Goal: Task Accomplishment & Management: Use online tool/utility

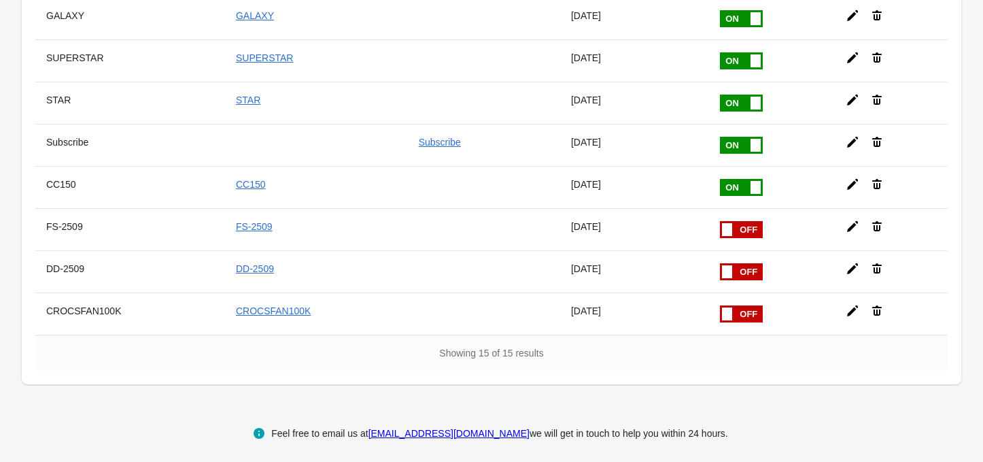
scroll to position [441, 0]
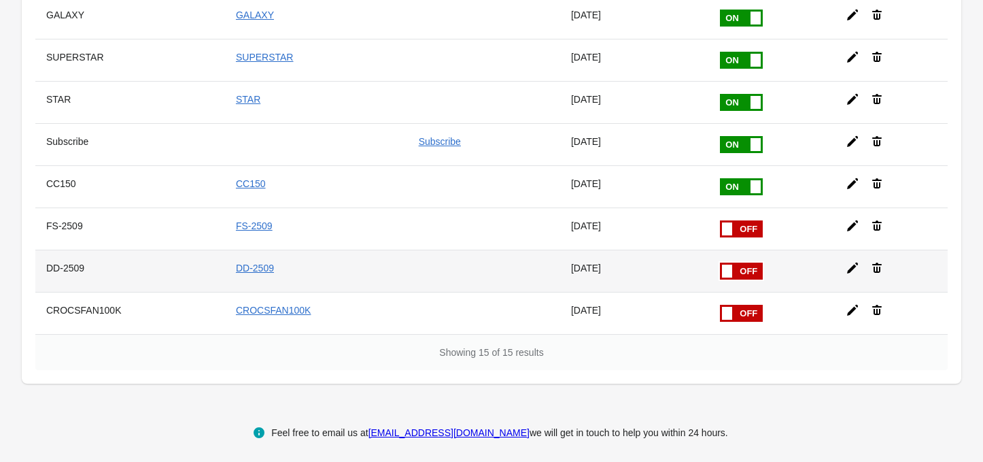
click at [847, 261] on icon at bounding box center [853, 268] width 14 height 14
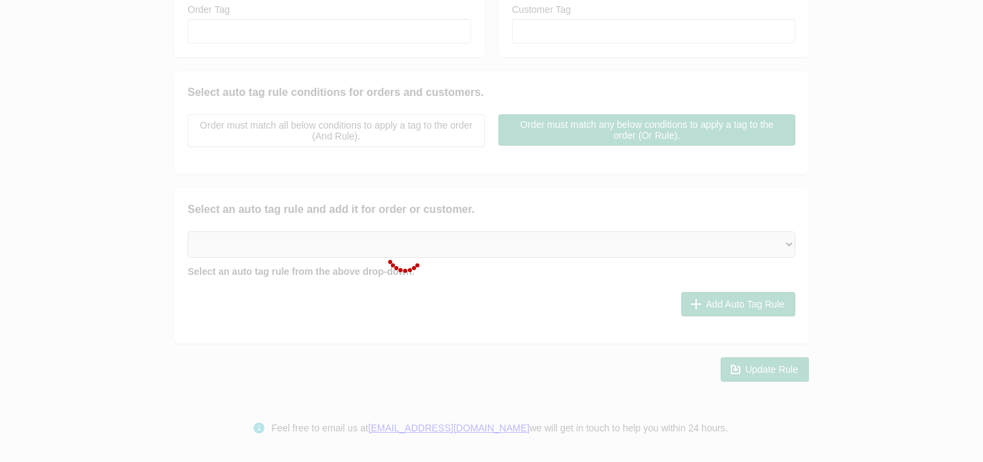
checkbox input "false"
type input "DD-2509"
checkbox input "true"
type input "DD-2509"
select select "2"
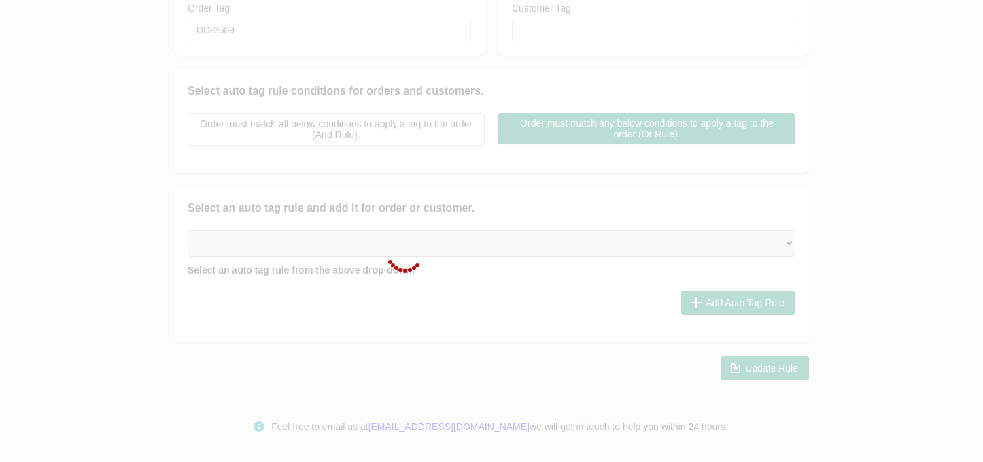
select select "2"
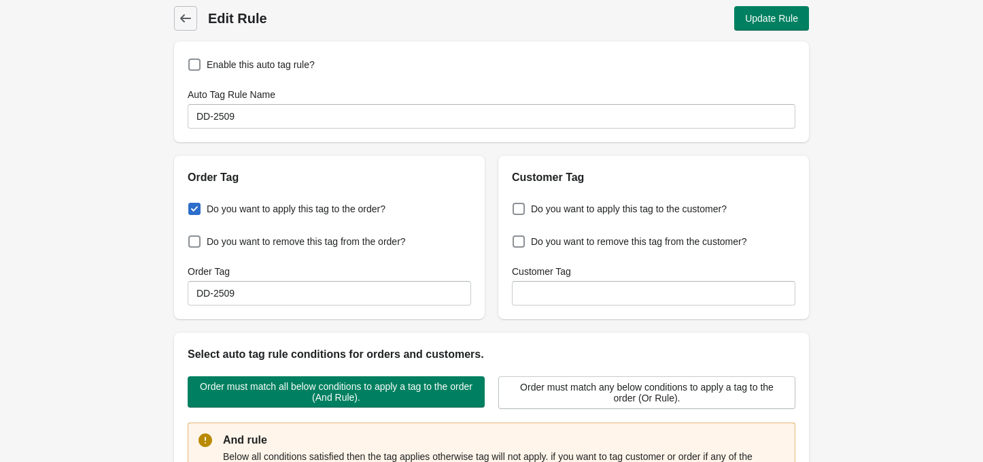
scroll to position [0, 0]
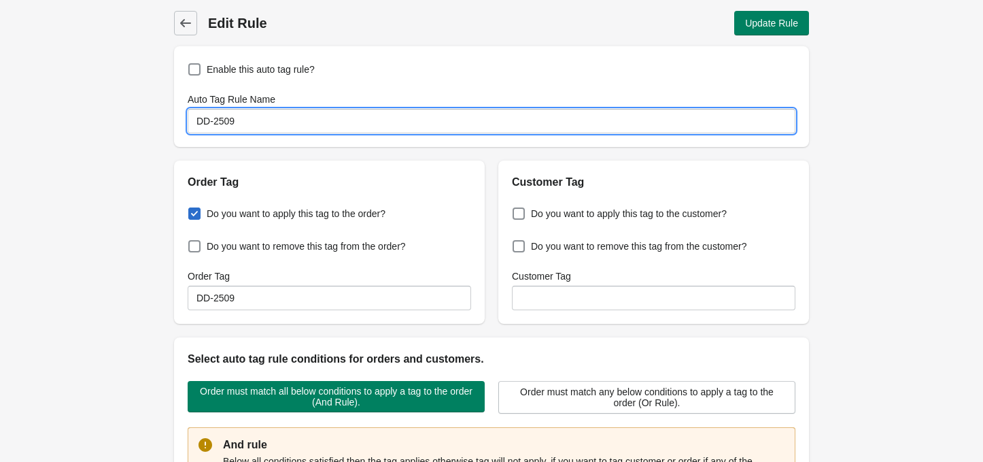
click at [237, 120] on input "DD-2509" at bounding box center [492, 121] width 608 height 24
type input "D"
type input "m"
type input "MSS-2509"
click at [264, 297] on input "DD-2509" at bounding box center [330, 298] width 284 height 24
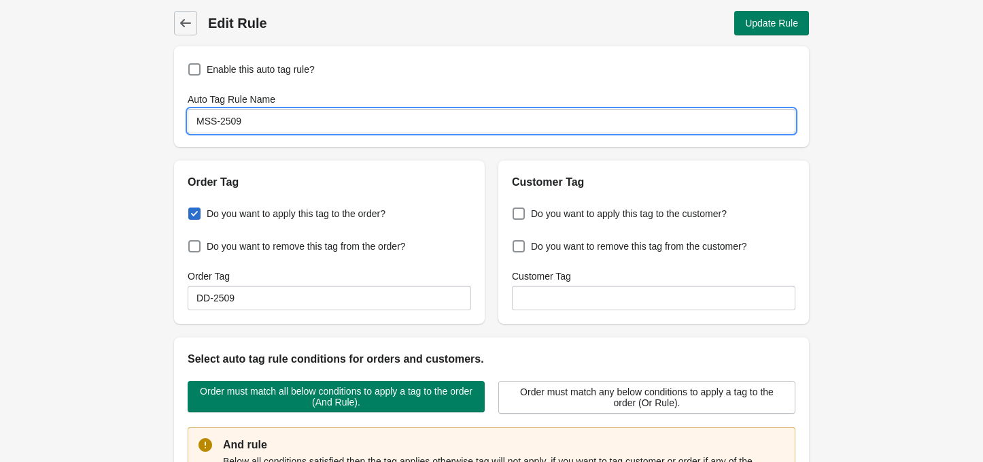
drag, startPoint x: 285, startPoint y: 126, endPoint x: 133, endPoint y: 118, distance: 152.6
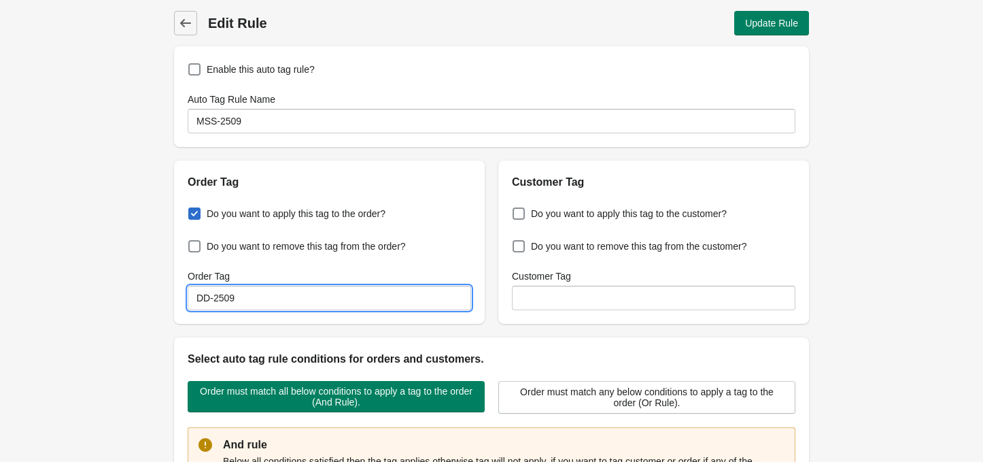
paste input "MSS"
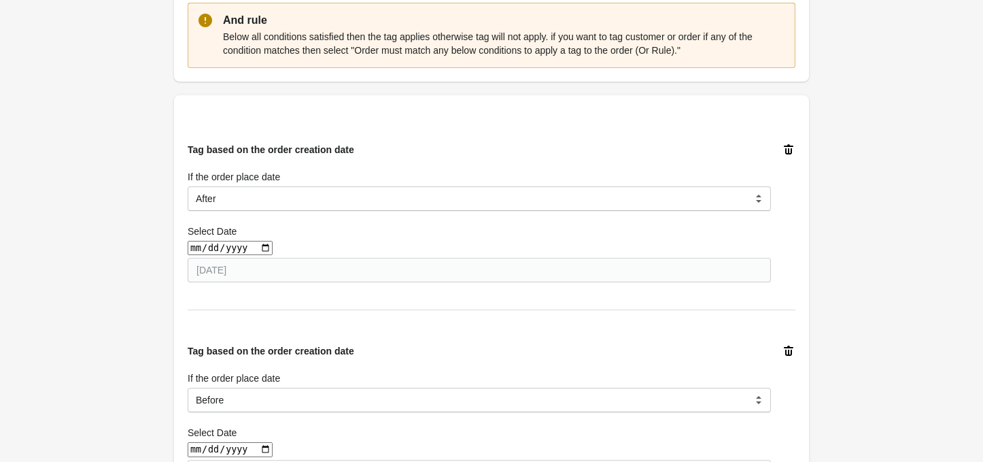
scroll to position [453, 0]
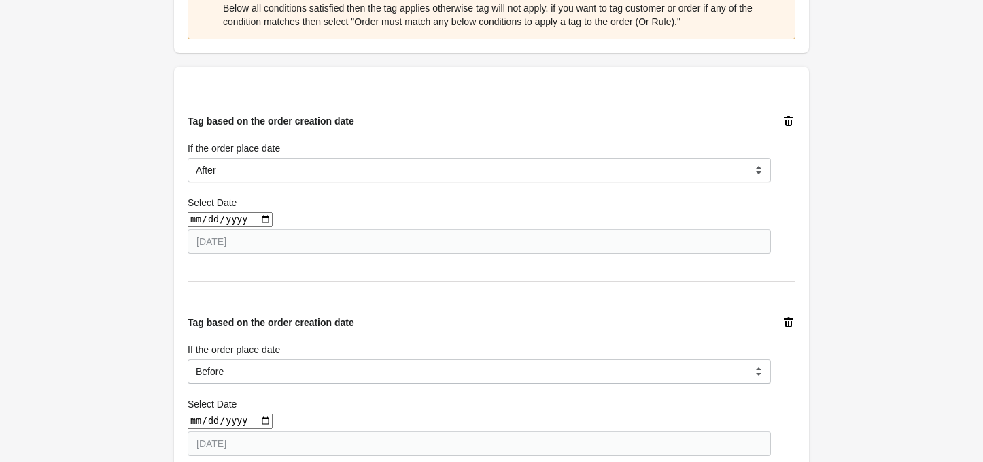
type input "MSS-2509"
click at [256, 215] on input "date" at bounding box center [230, 219] width 85 height 14
type input "[DATE]"
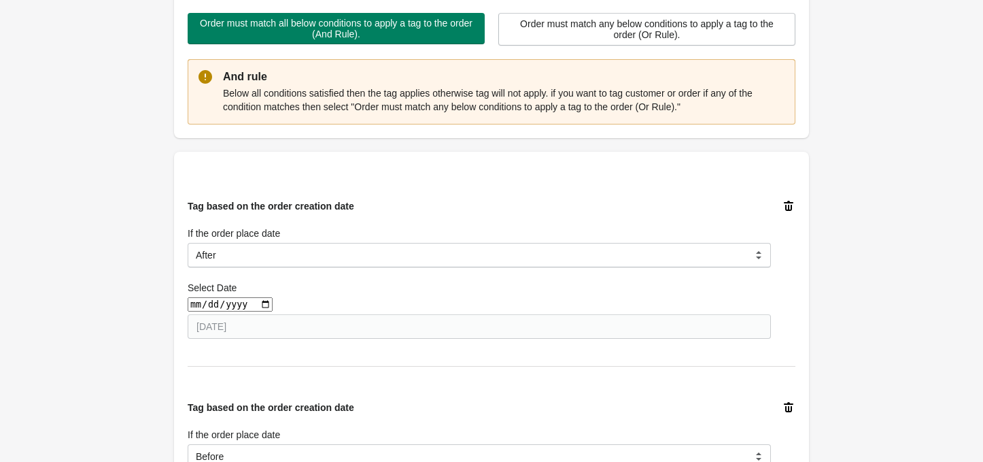
scroll to position [363, 0]
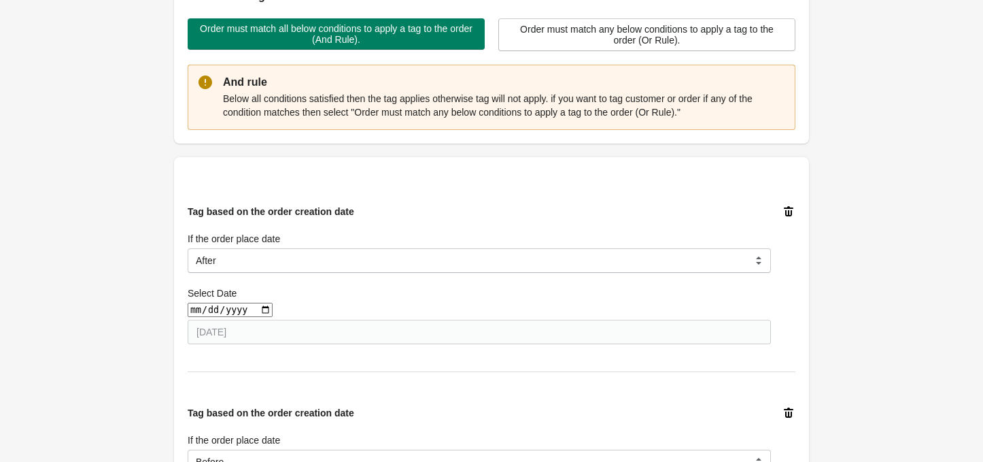
click at [260, 314] on input "[DATE]" at bounding box center [230, 310] width 85 height 14
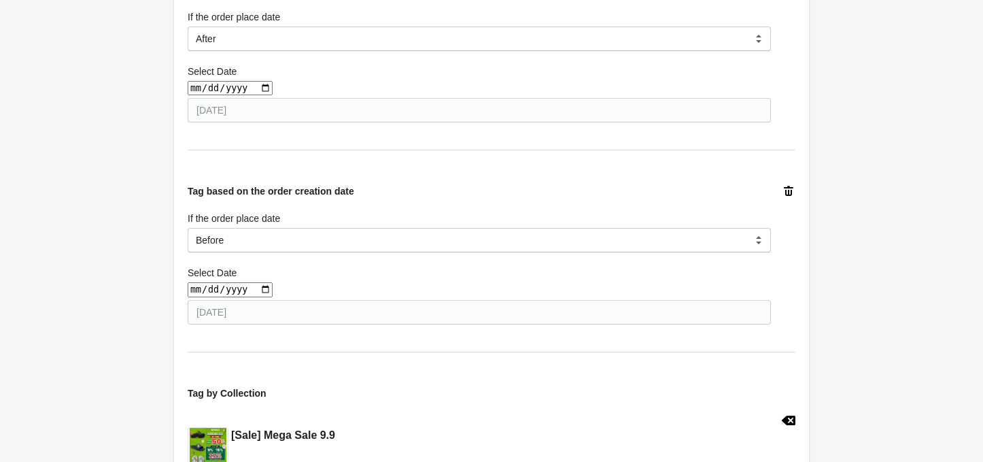
scroll to position [635, 0]
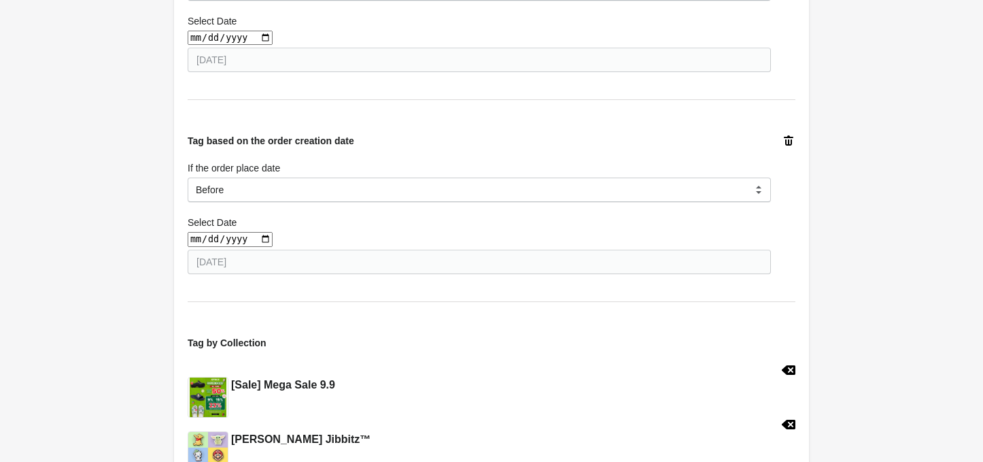
click at [256, 237] on input "date" at bounding box center [230, 239] width 85 height 14
type input "[DATE]"
click at [105, 254] on div "Back Edit Rule Update Rule Enable this auto tag rule? Auto Tag Rule Name MSS-25…" at bounding box center [491, 163] width 983 height 1596
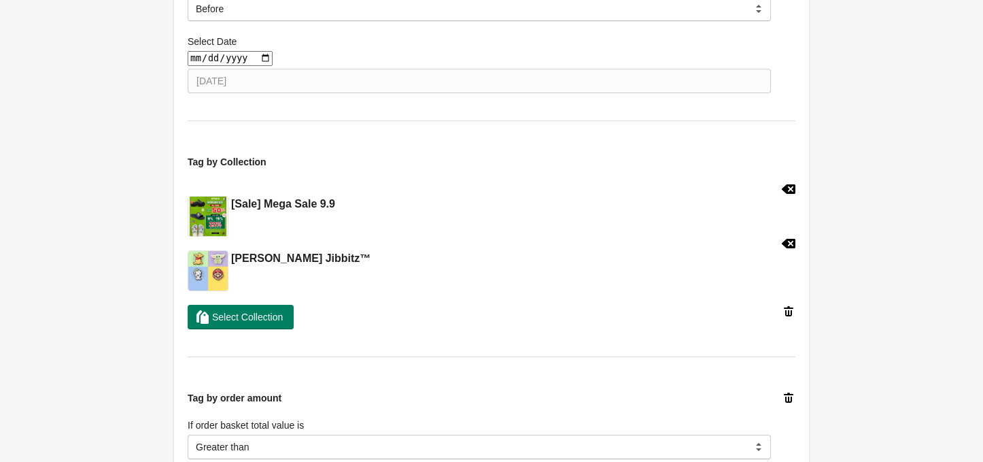
scroll to position [816, 0]
click at [788, 188] on icon at bounding box center [789, 189] width 14 height 10
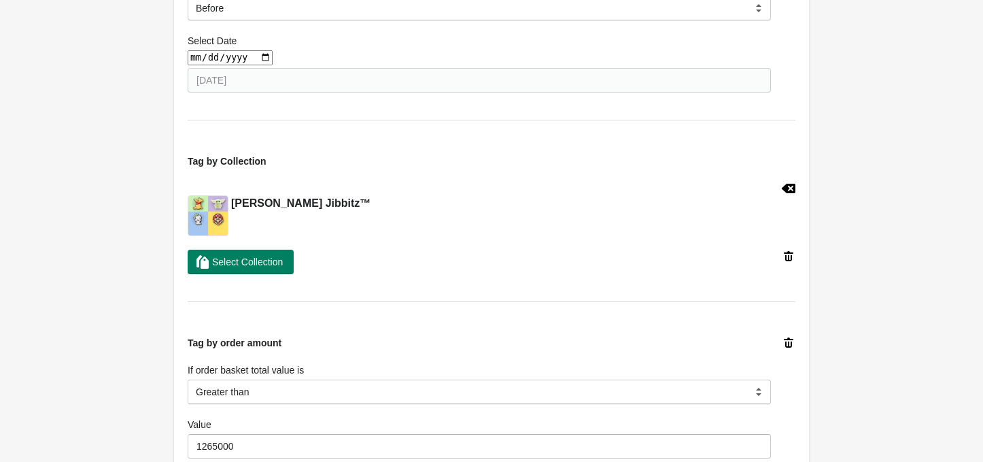
click at [787, 188] on icon at bounding box center [789, 189] width 14 height 10
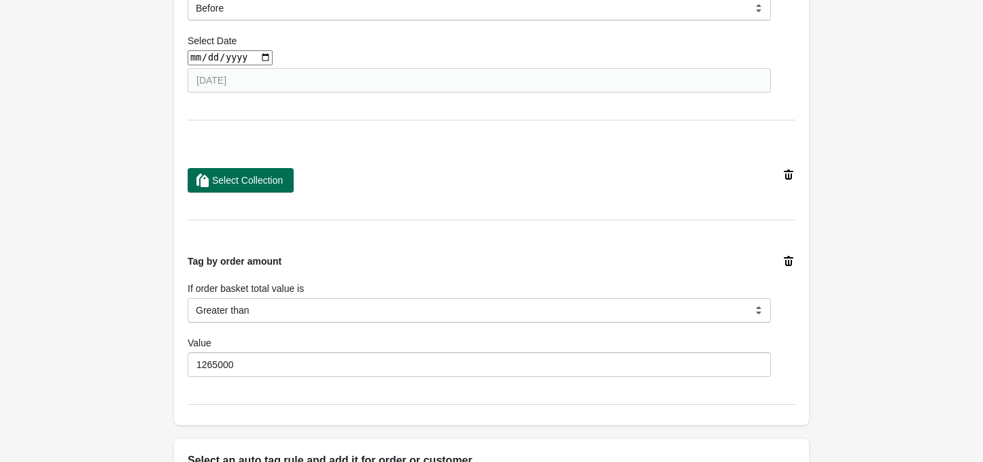
click at [259, 185] on span "Select Collection" at bounding box center [247, 180] width 71 height 11
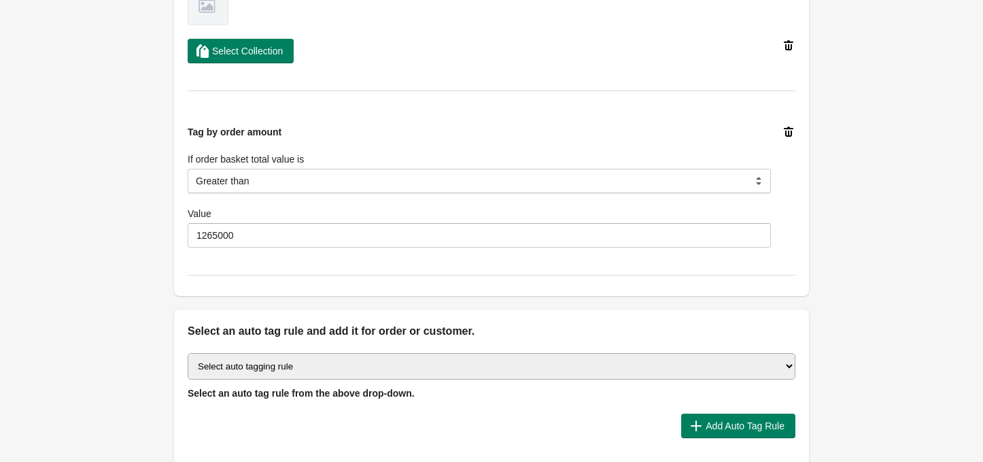
scroll to position [1088, 0]
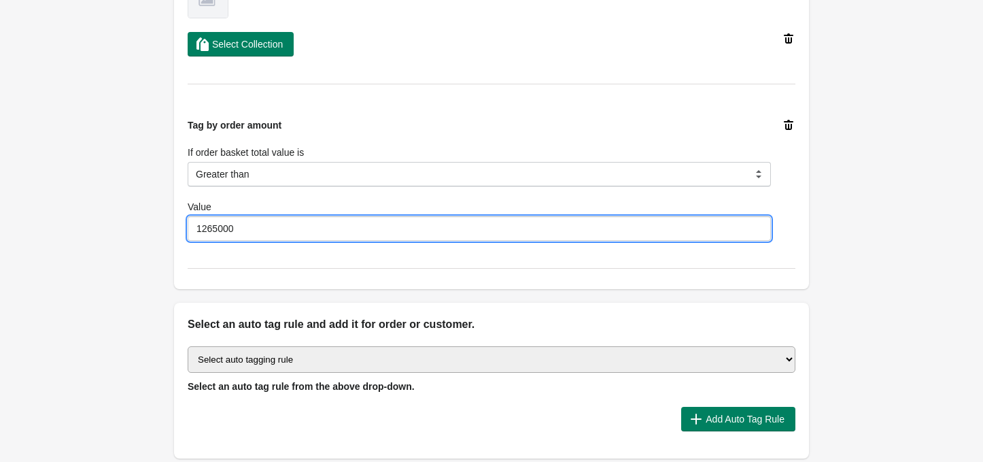
drag, startPoint x: 245, startPoint y: 233, endPoint x: 122, endPoint y: 229, distance: 122.5
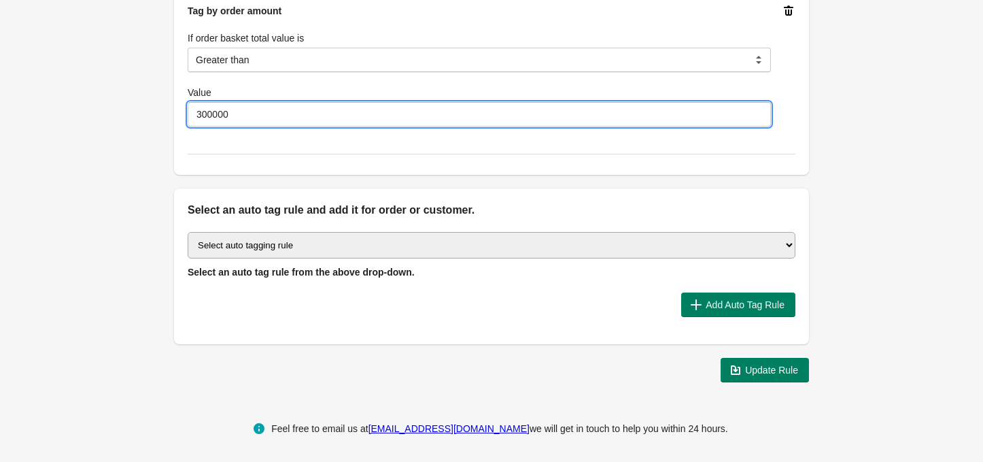
scroll to position [1203, 0]
type input "300000"
click at [767, 373] on span "Update Rule" at bounding box center [771, 369] width 53 height 11
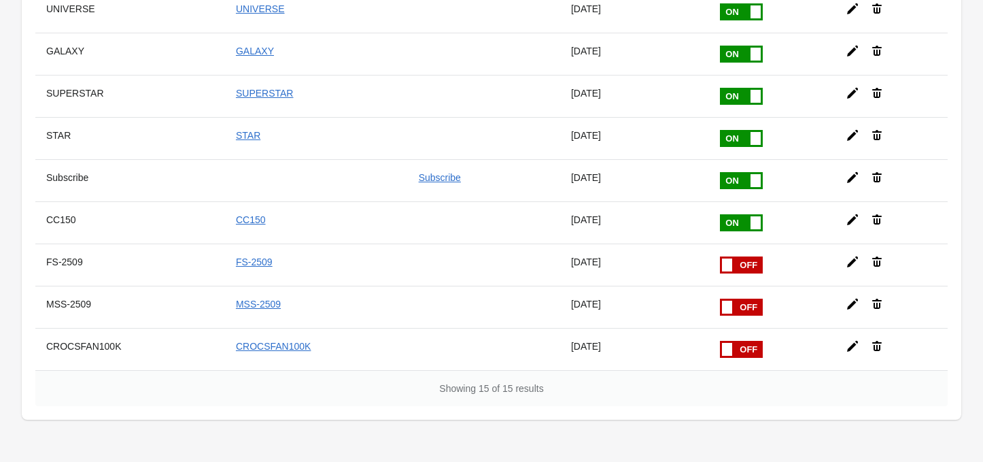
scroll to position [441, 0]
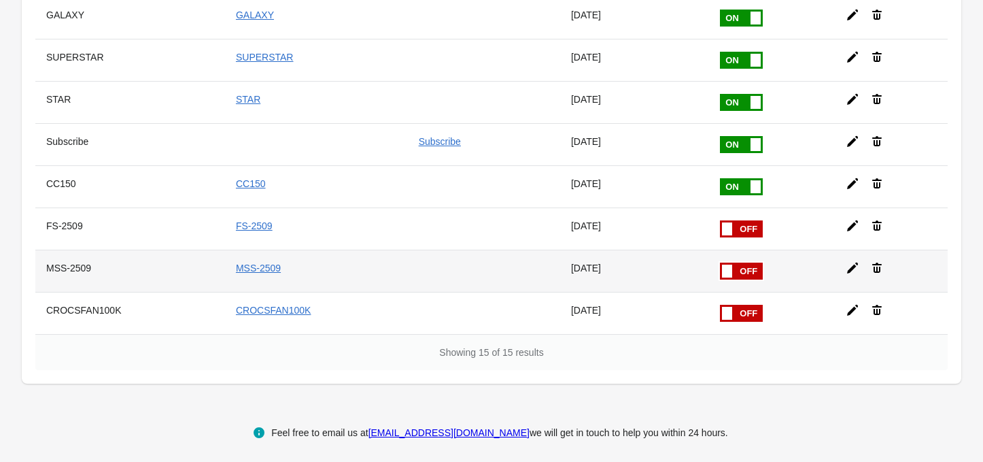
click at [735, 263] on span at bounding box center [720, 263] width 86 height 0
click at [0, 0] on input "checkbox" at bounding box center [0, 0] width 0 height 0
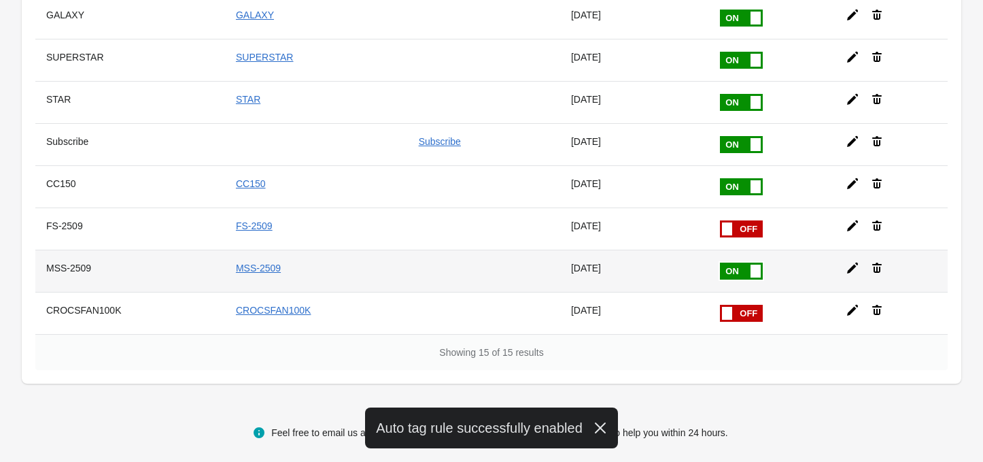
click at [849, 261] on icon at bounding box center [853, 268] width 14 height 14
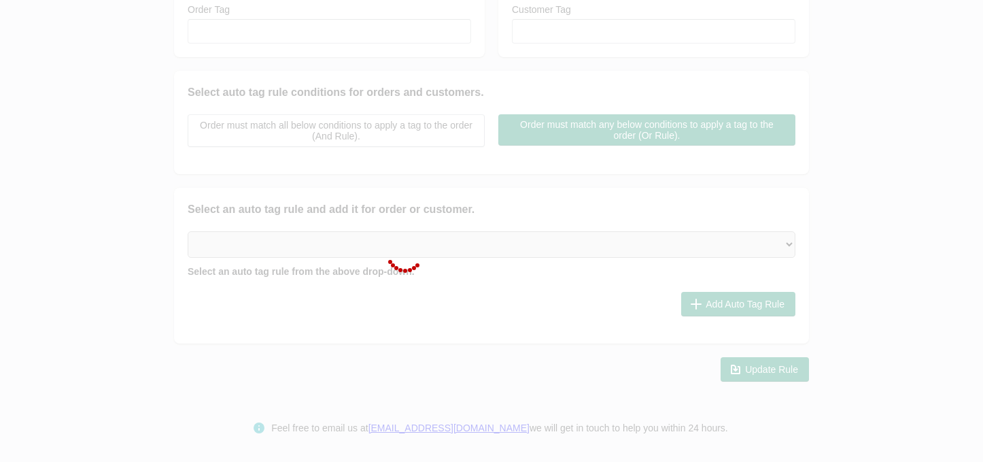
type input "MSS-2509"
checkbox input "true"
type input "MSS-2509"
select select "2"
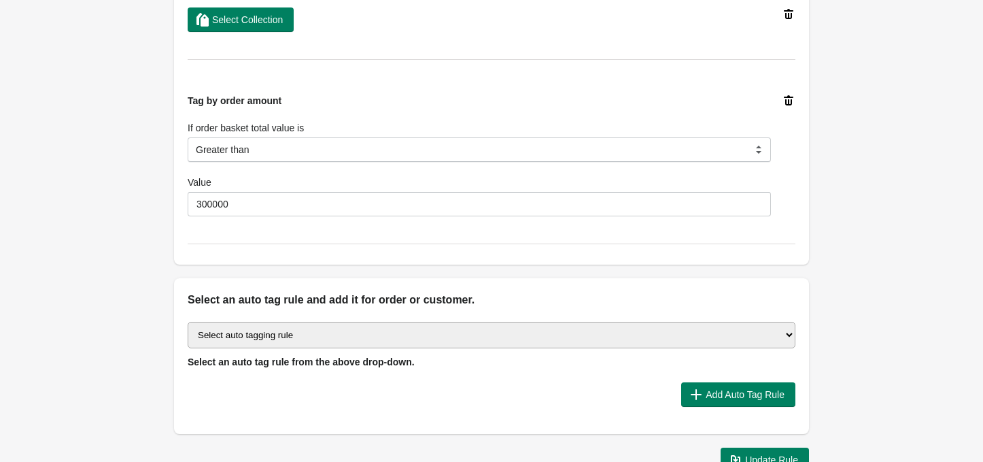
scroll to position [1203, 0]
